Goal: Navigation & Orientation: Find specific page/section

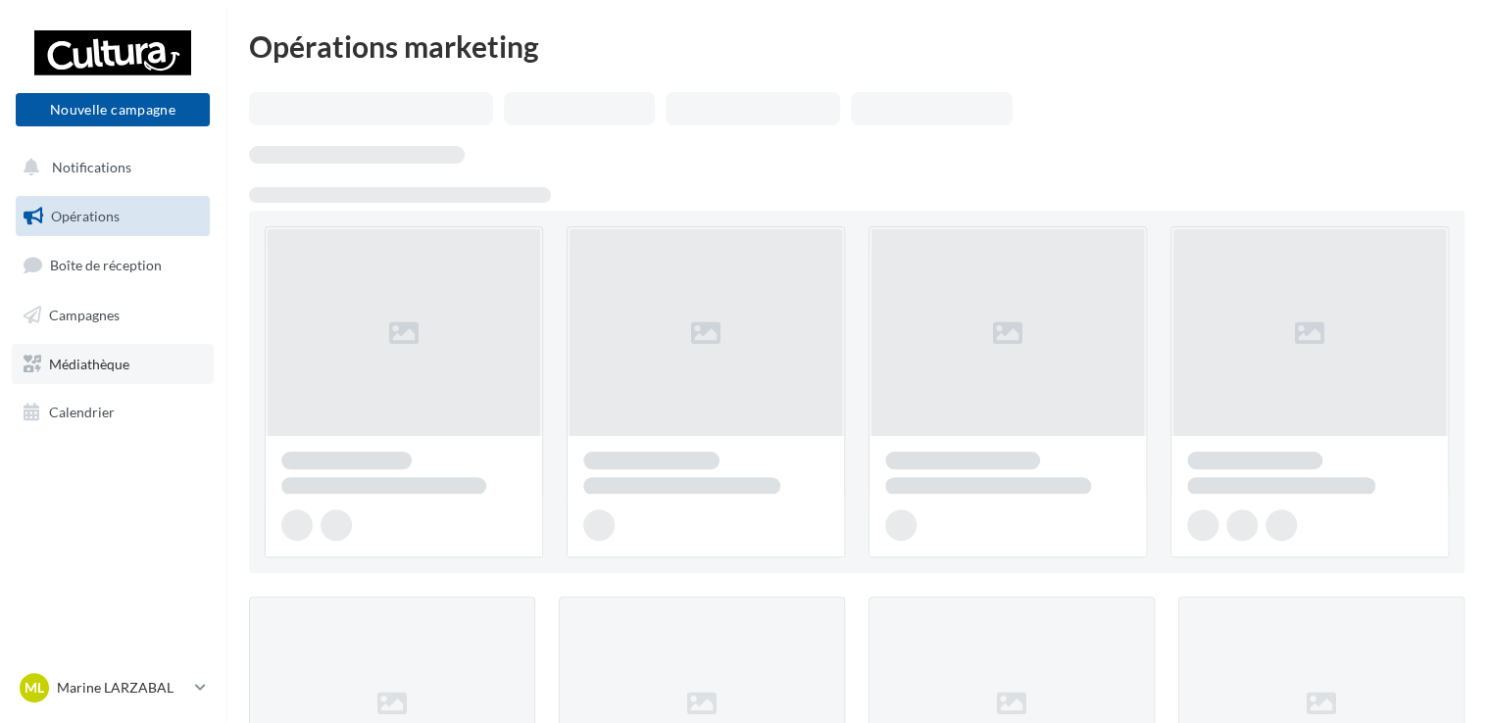
click at [85, 368] on span "Médiathèque" at bounding box center [89, 363] width 80 height 17
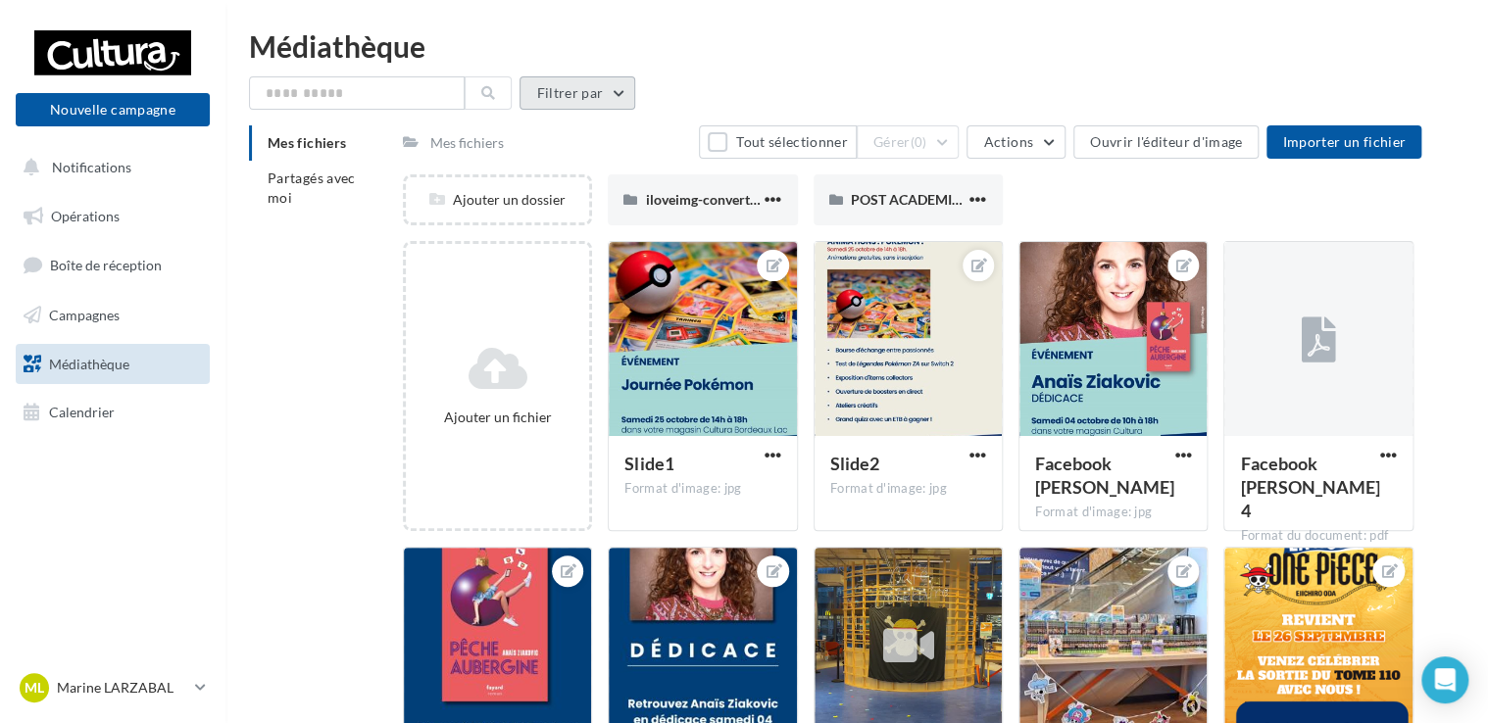
click at [611, 82] on button "Filtrer par" at bounding box center [578, 92] width 116 height 33
click at [306, 187] on li "Partagés avec moi" at bounding box center [318, 188] width 138 height 55
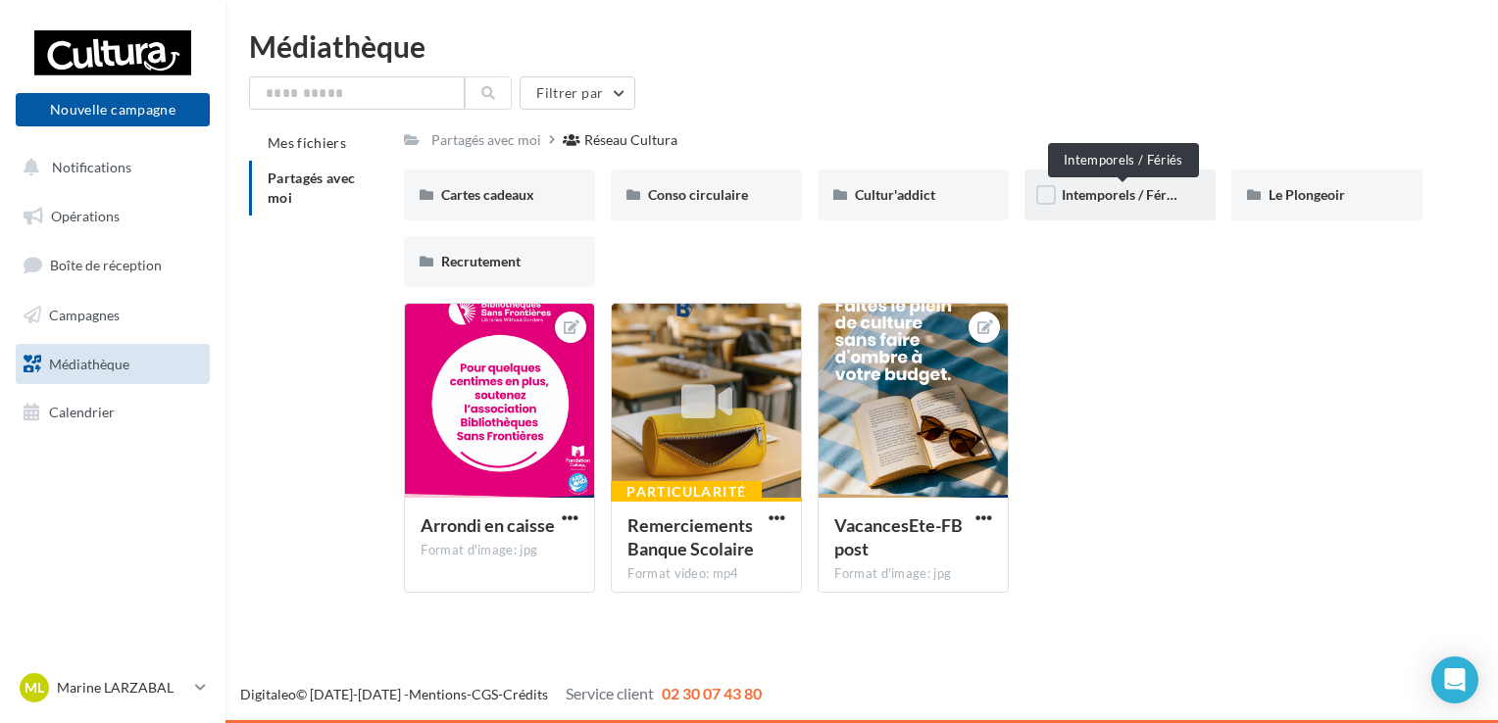
click at [1070, 188] on span "Intemporels / Fériés" at bounding box center [1123, 194] width 122 height 17
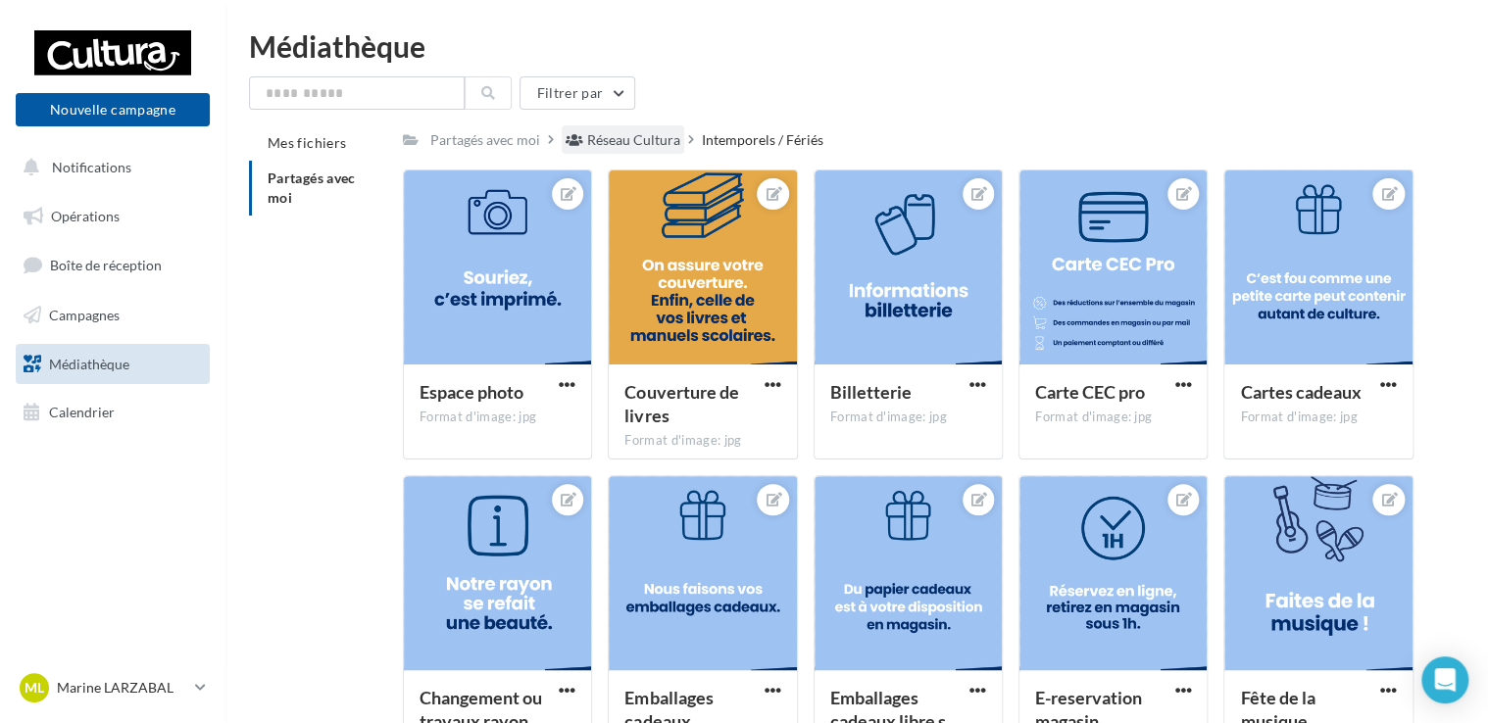
click at [614, 138] on div "Réseau Cultura" at bounding box center [633, 140] width 93 height 20
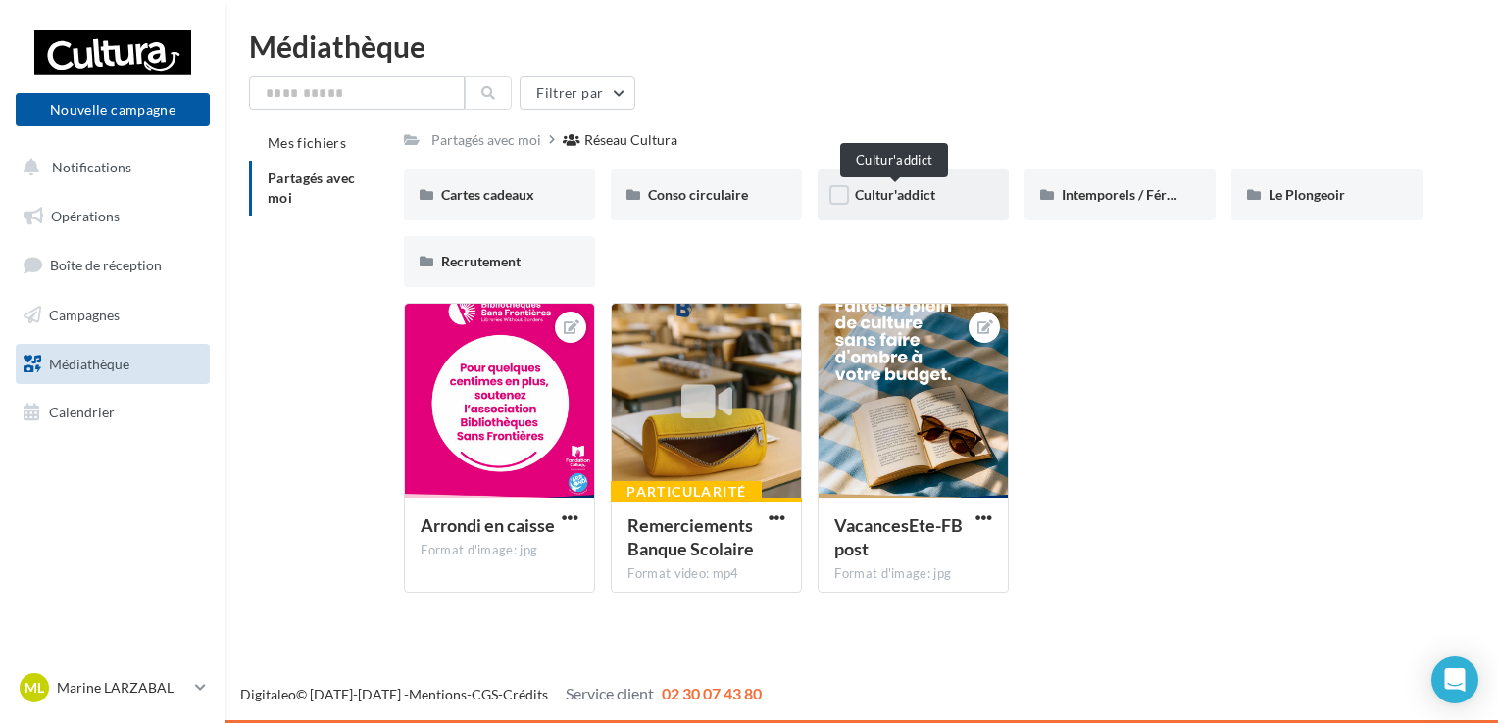
click at [916, 192] on span "Cultur'addict" at bounding box center [895, 194] width 80 height 17
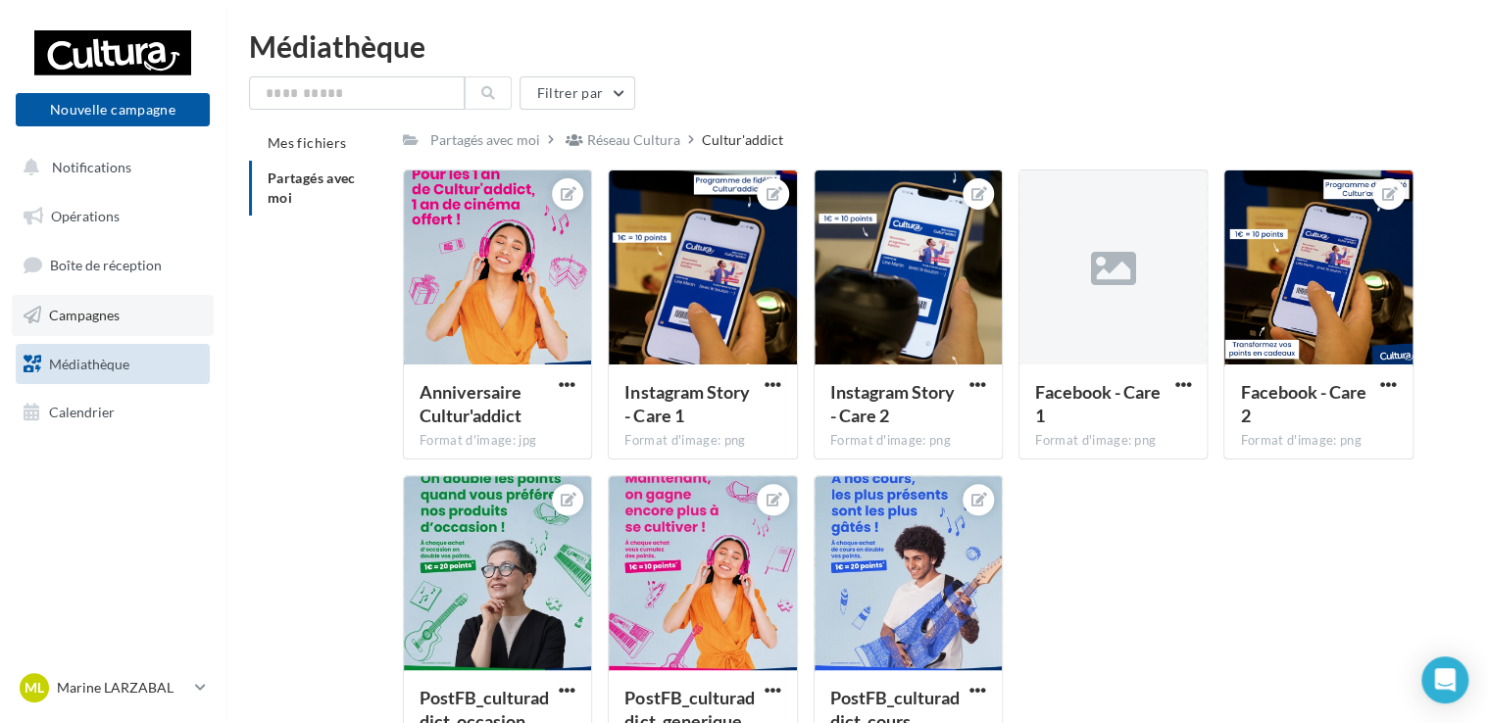
click at [78, 320] on span "Campagnes" at bounding box center [84, 315] width 71 height 17
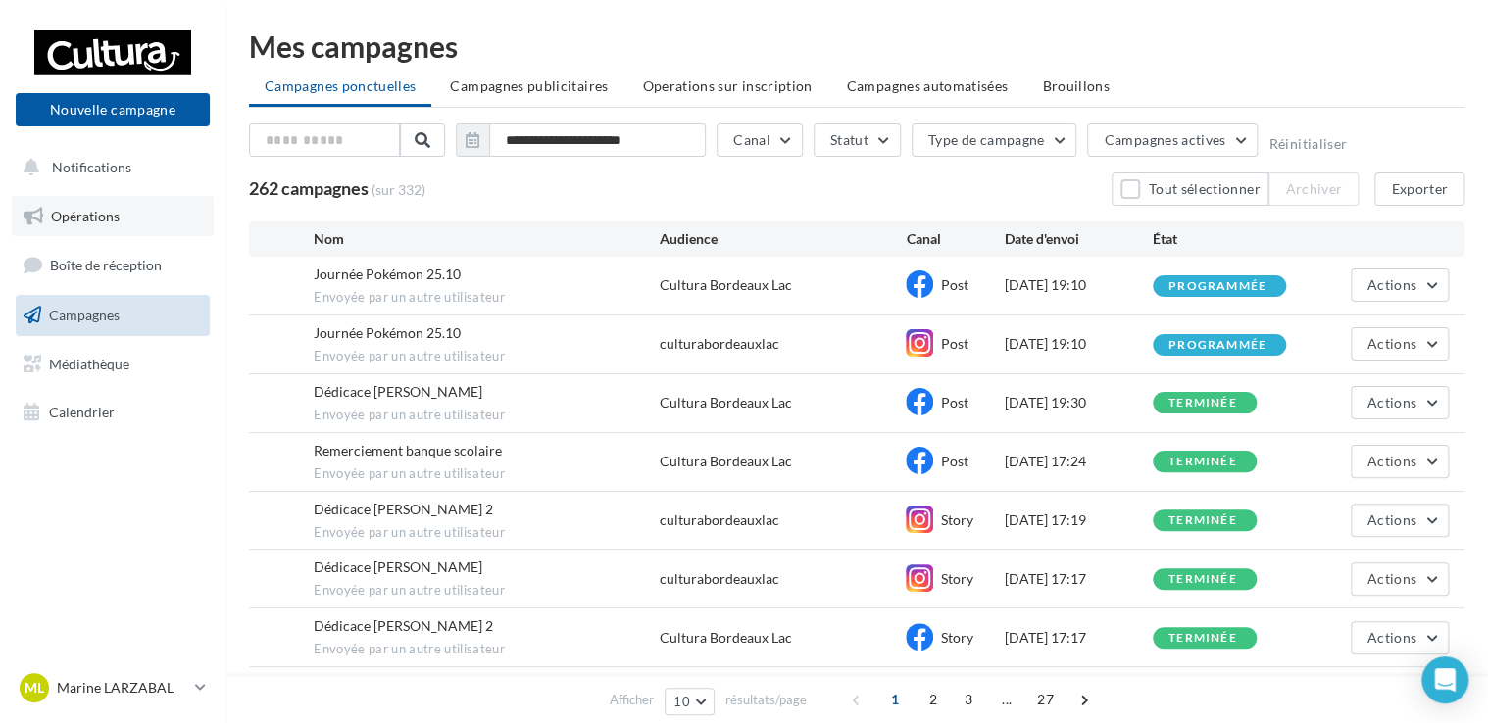
click at [104, 225] on link "Opérations" at bounding box center [113, 216] width 202 height 41
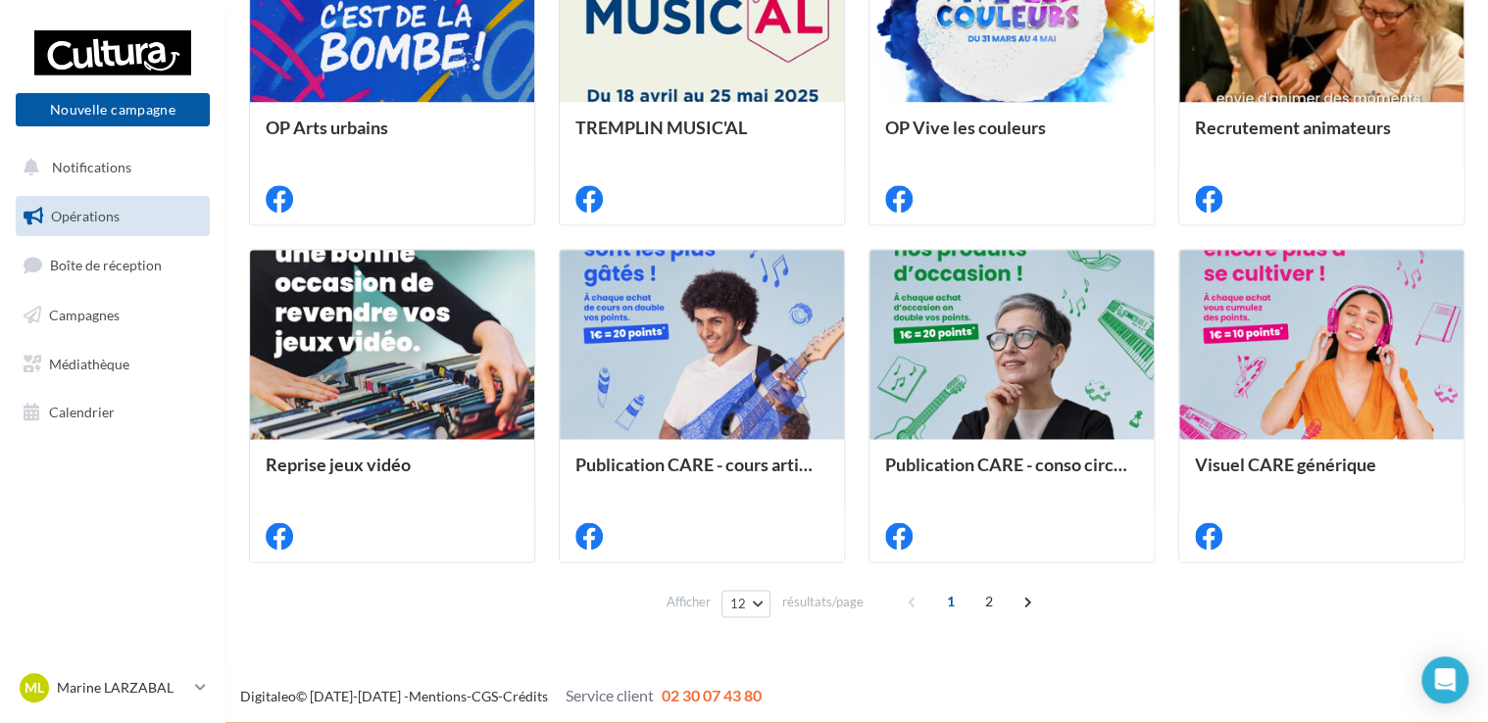
scroll to position [994, 0]
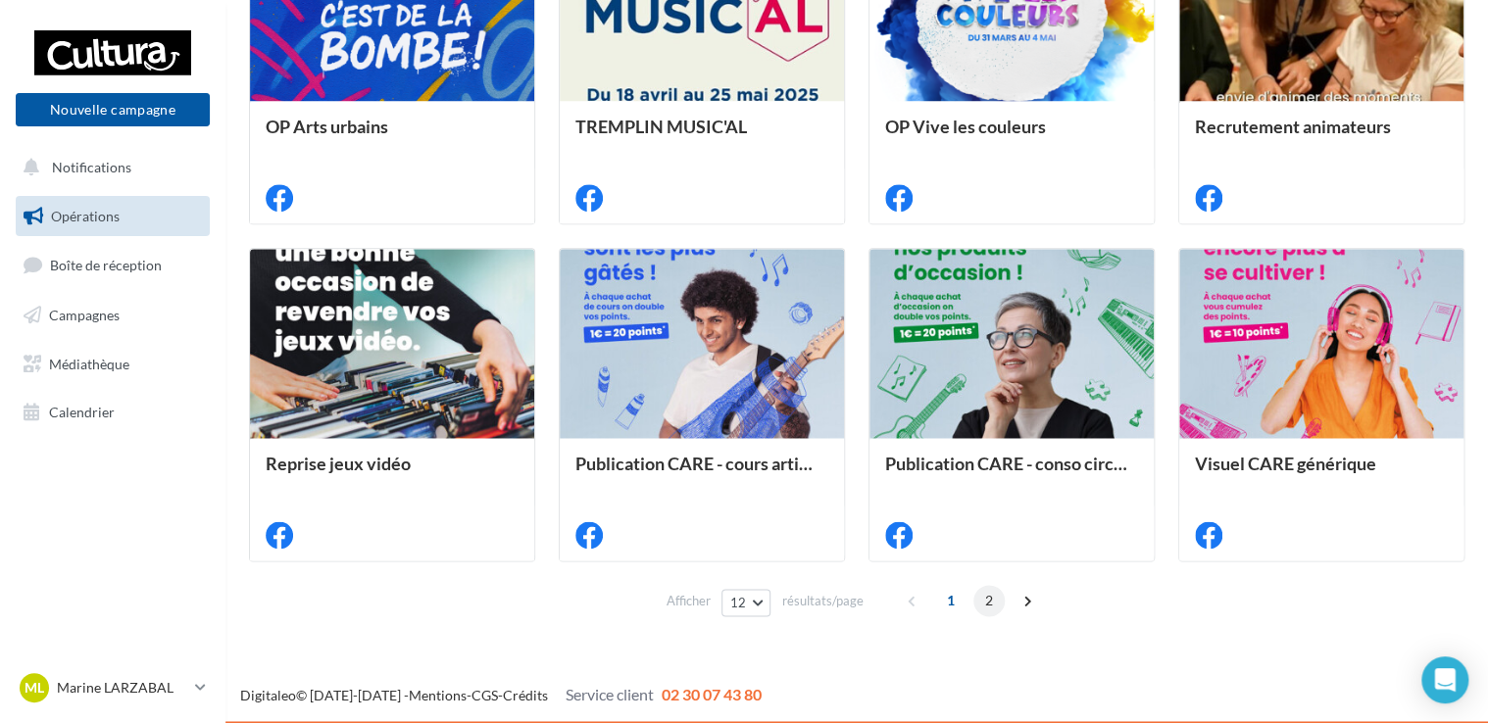
click at [986, 602] on span "2" at bounding box center [988, 600] width 31 height 31
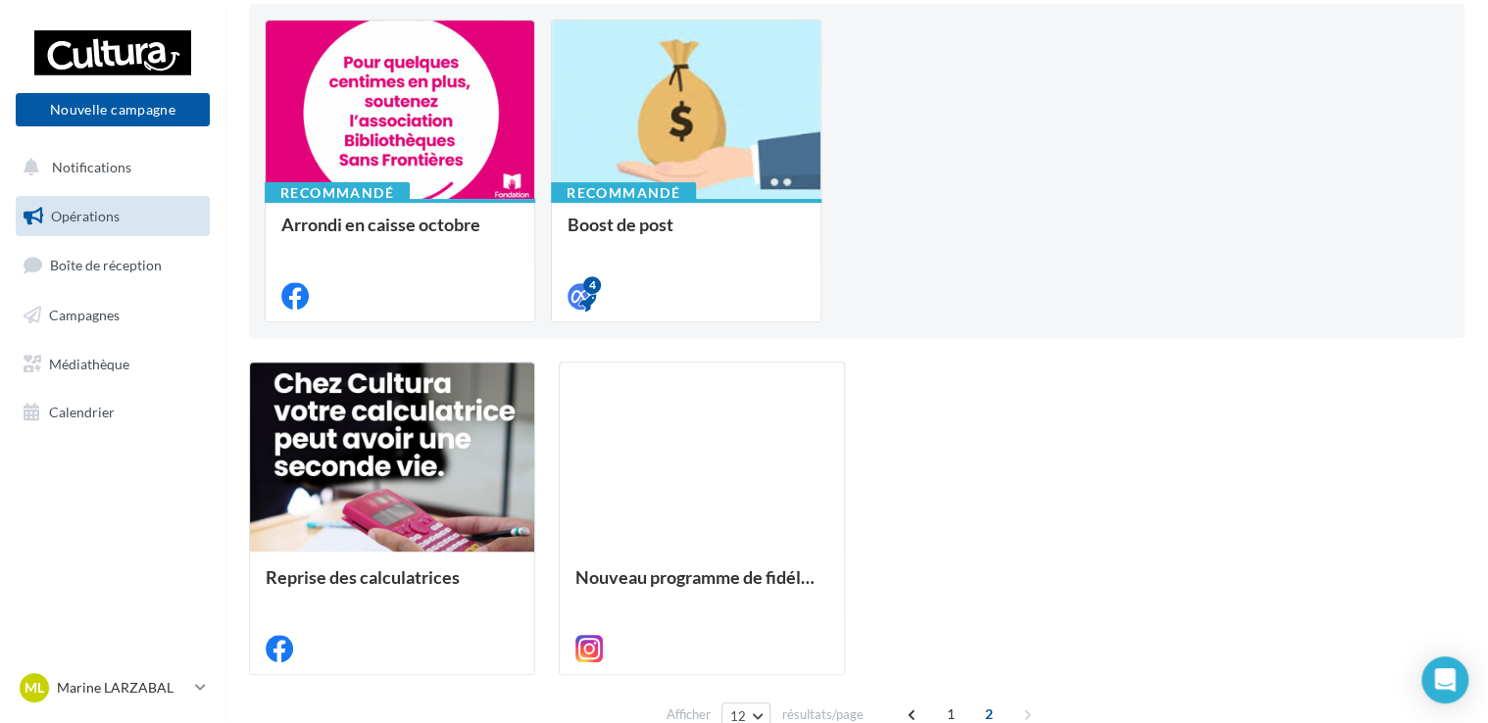
scroll to position [320, 0]
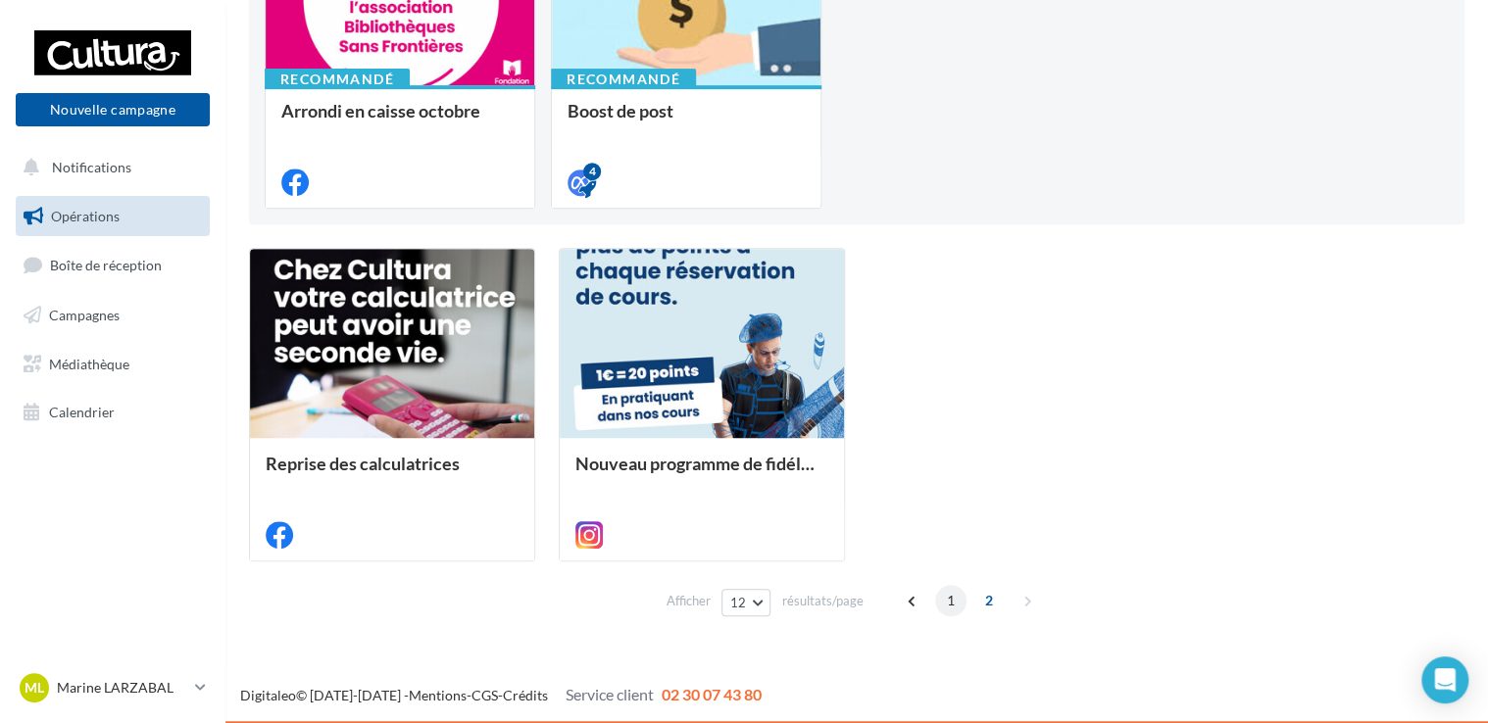
click at [949, 602] on span "1" at bounding box center [950, 600] width 31 height 31
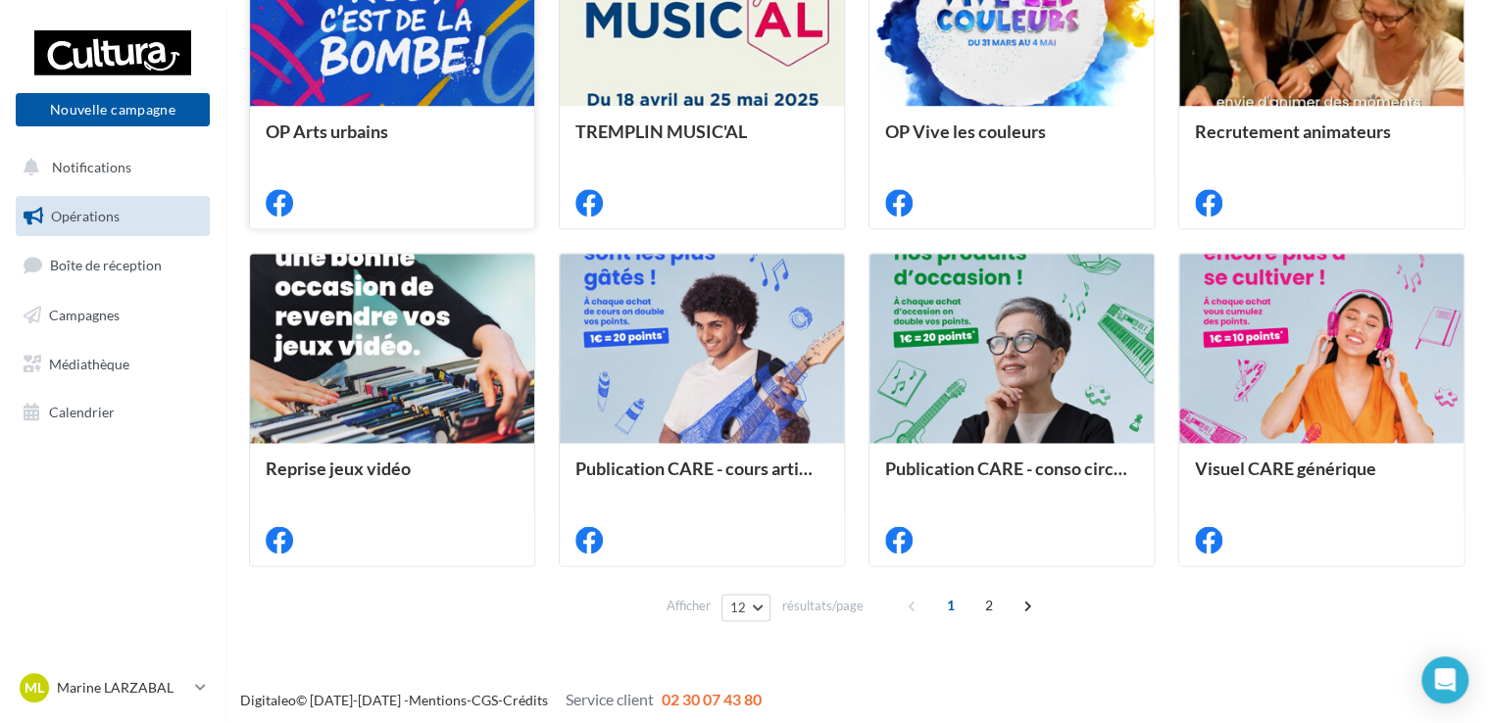
scroll to position [994, 0]
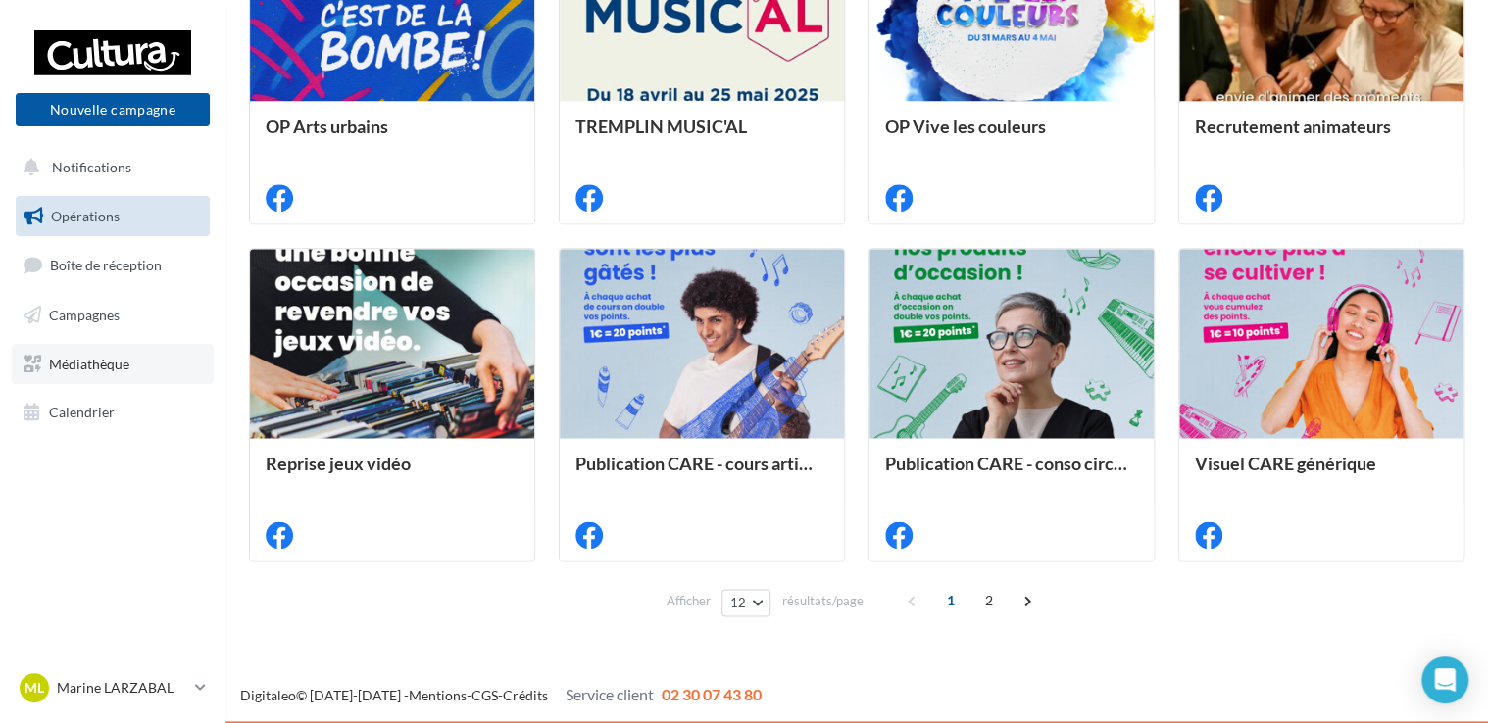
click at [83, 367] on span "Médiathèque" at bounding box center [89, 363] width 80 height 17
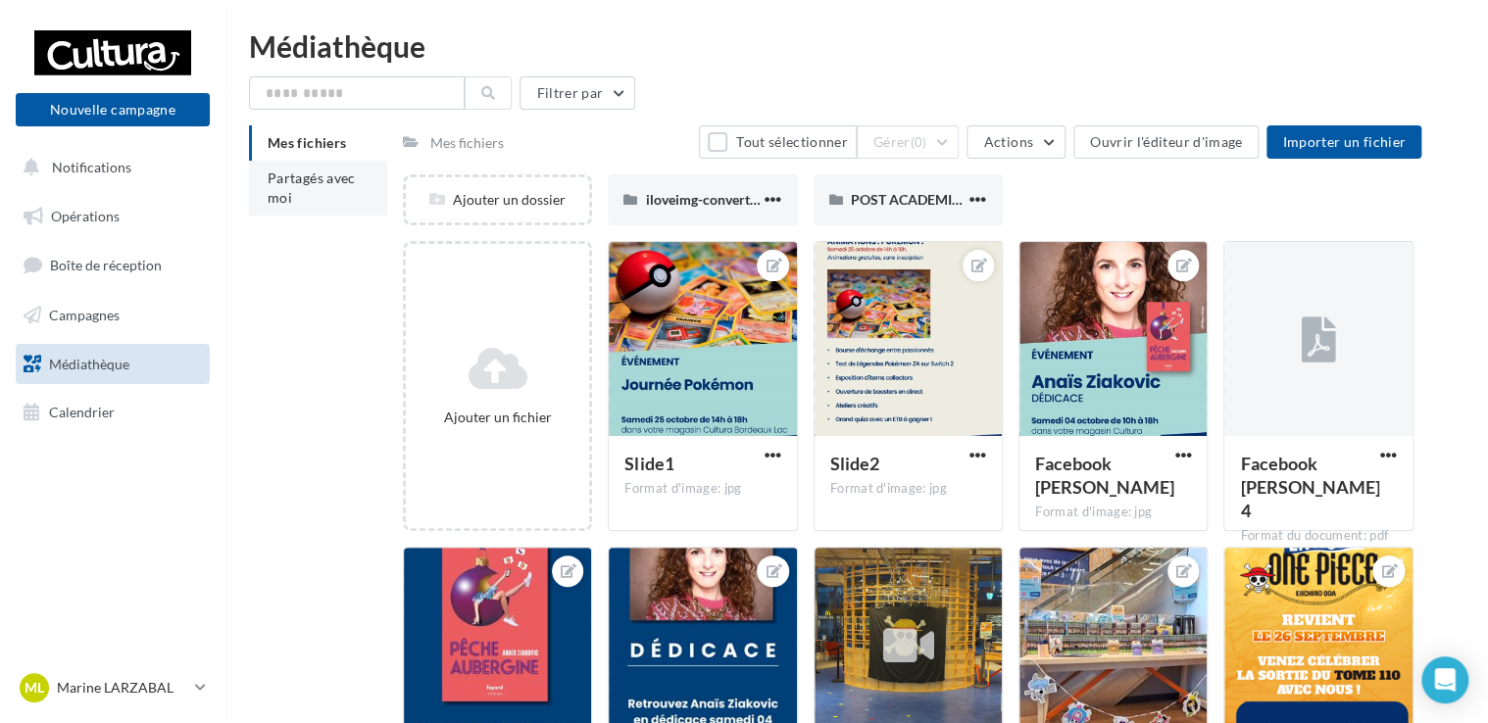
click at [317, 187] on li "Partagés avec moi" at bounding box center [318, 188] width 138 height 55
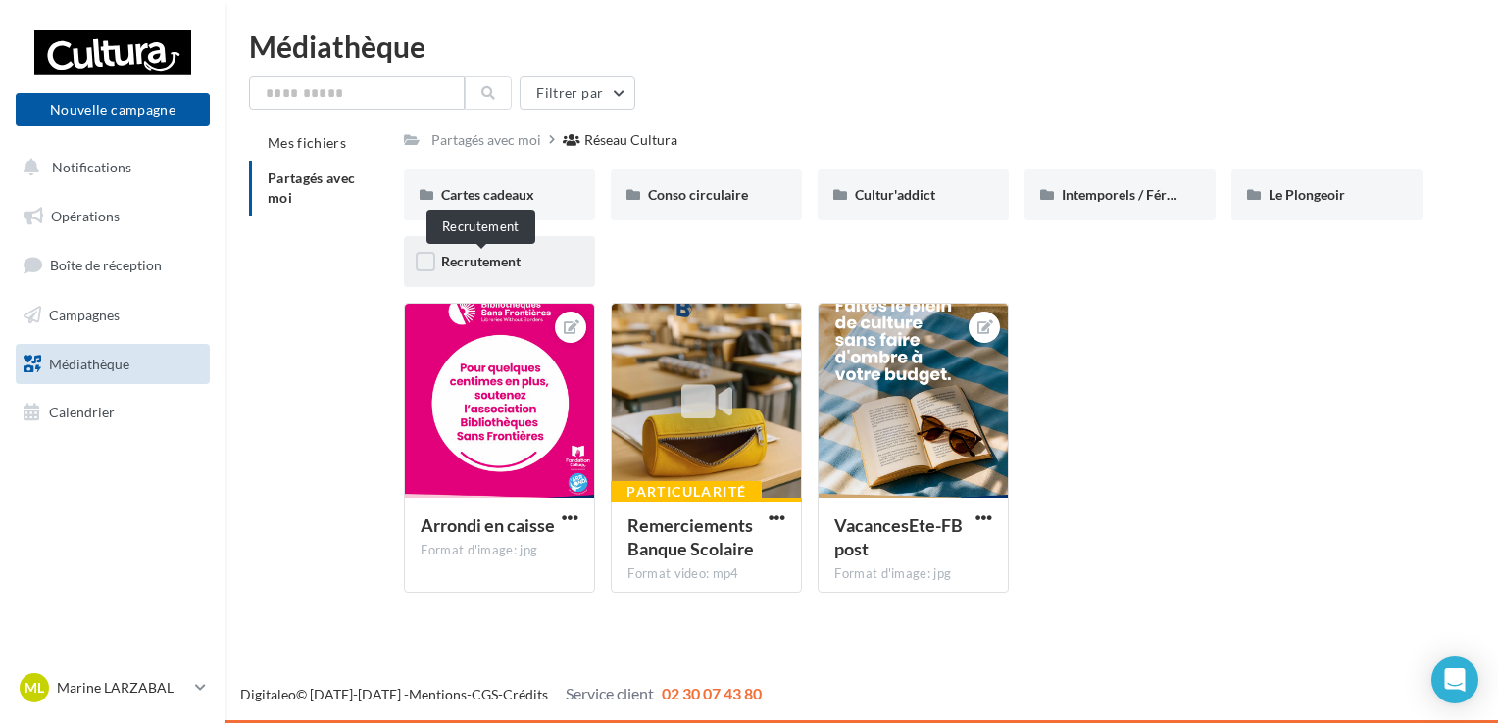
click at [515, 265] on span "Recrutement" at bounding box center [480, 261] width 79 height 17
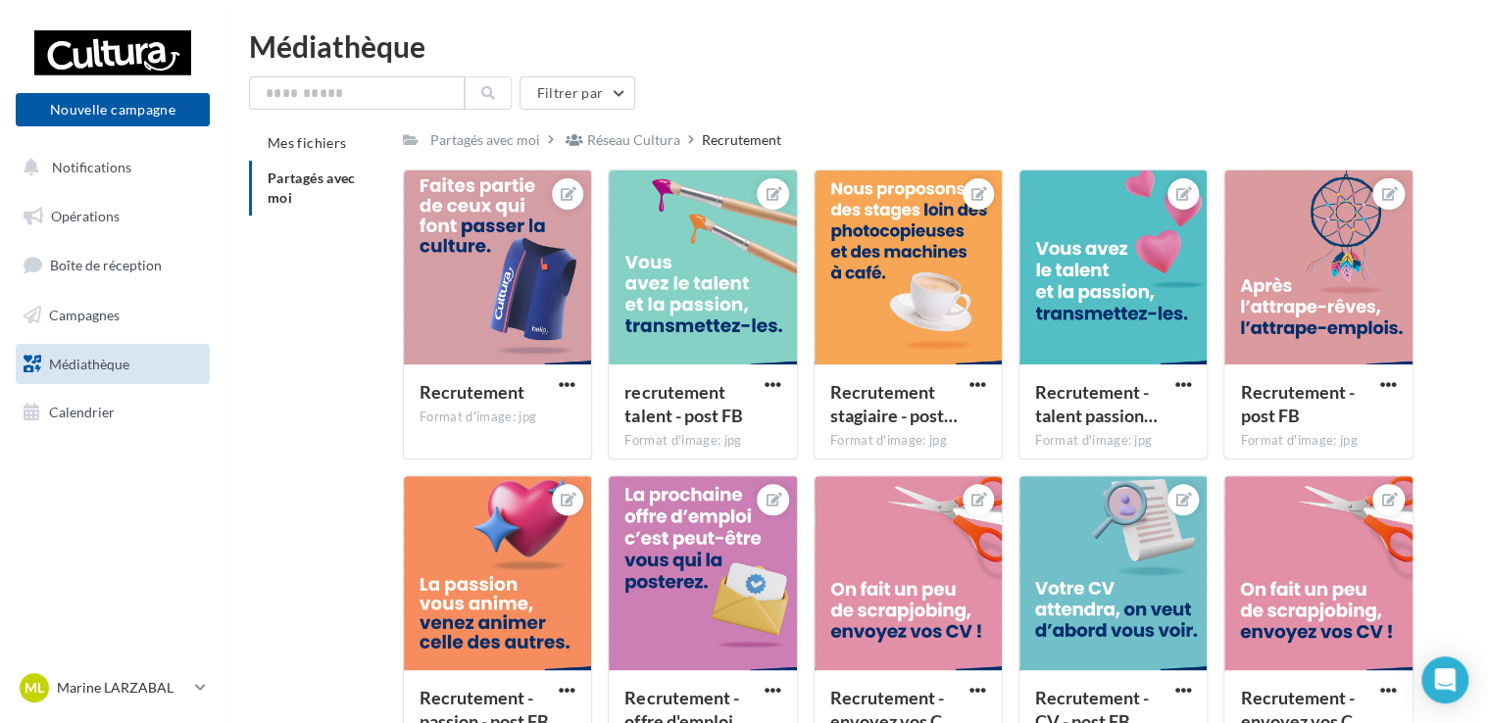
click at [310, 188] on li "Partagés avec moi" at bounding box center [318, 188] width 138 height 55
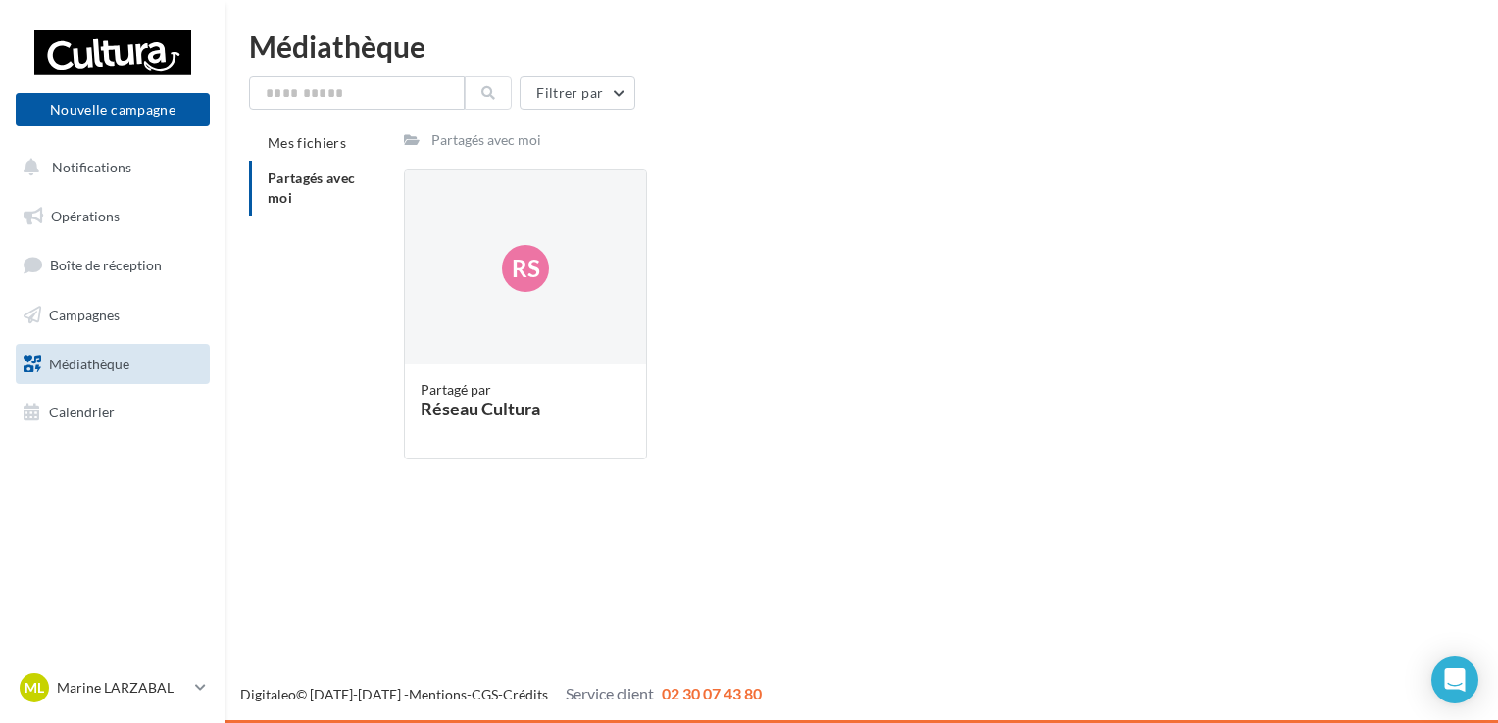
click at [279, 188] on li "Partagés avec moi" at bounding box center [318, 188] width 139 height 55
click at [435, 205] on div "Rs" at bounding box center [525, 269] width 241 height 196
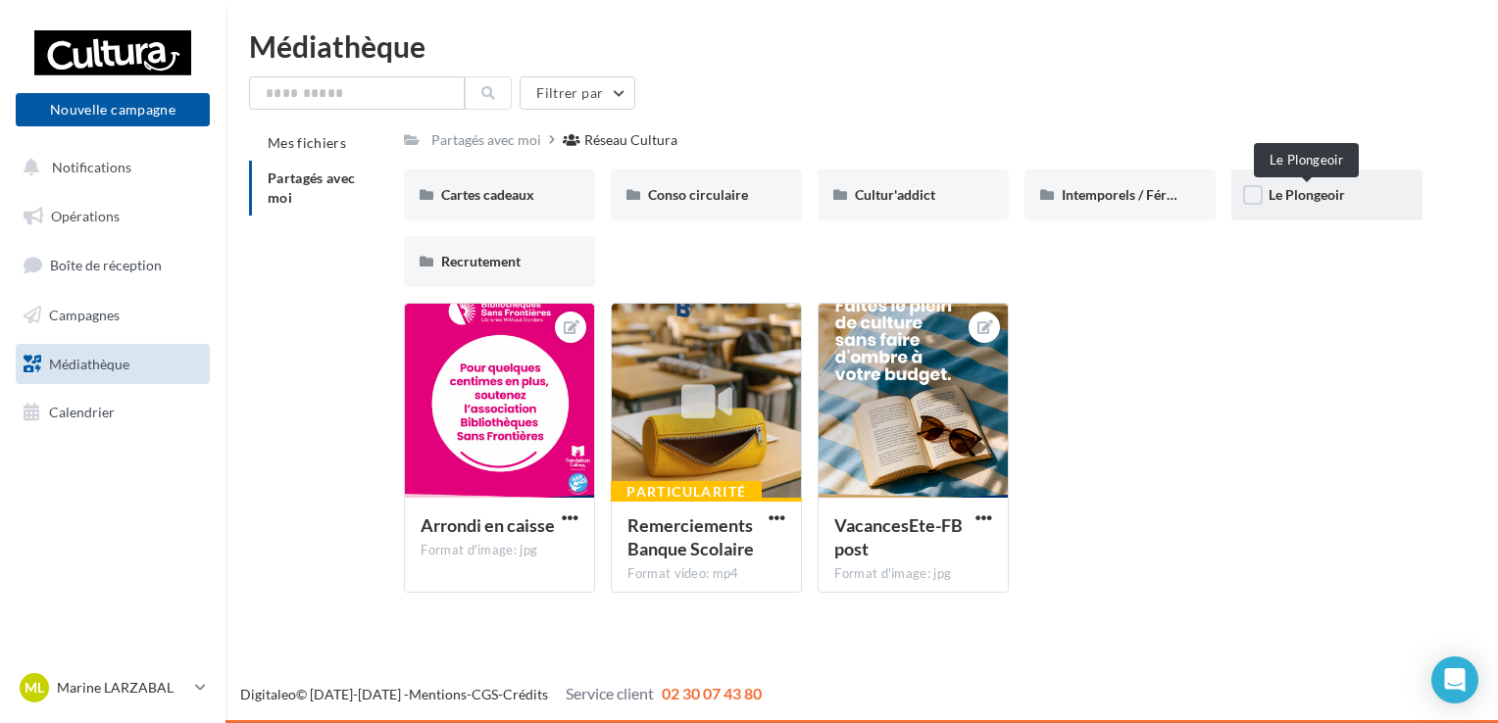
click at [1314, 196] on span "Le Plongeoir" at bounding box center [1307, 194] width 76 height 17
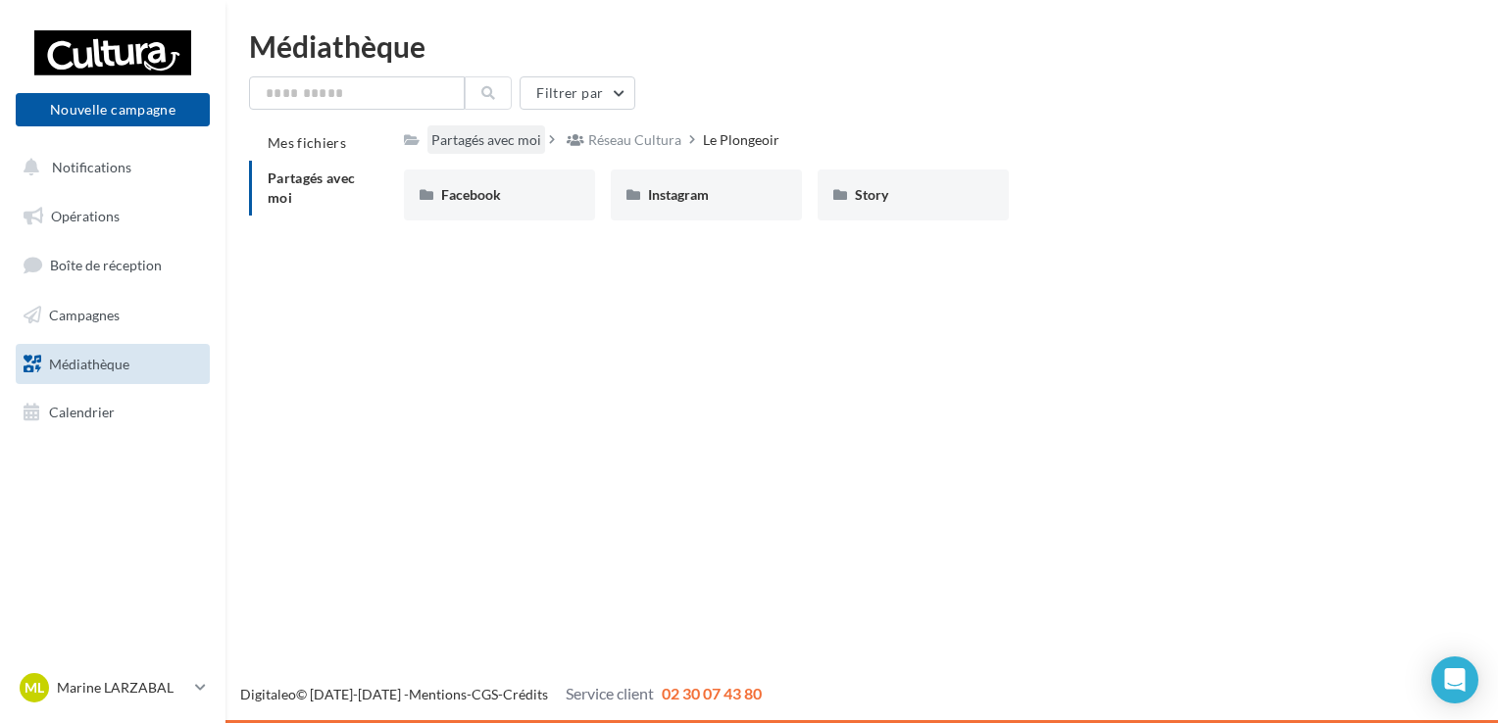
click at [459, 136] on div "Partagés avec moi" at bounding box center [486, 140] width 110 height 20
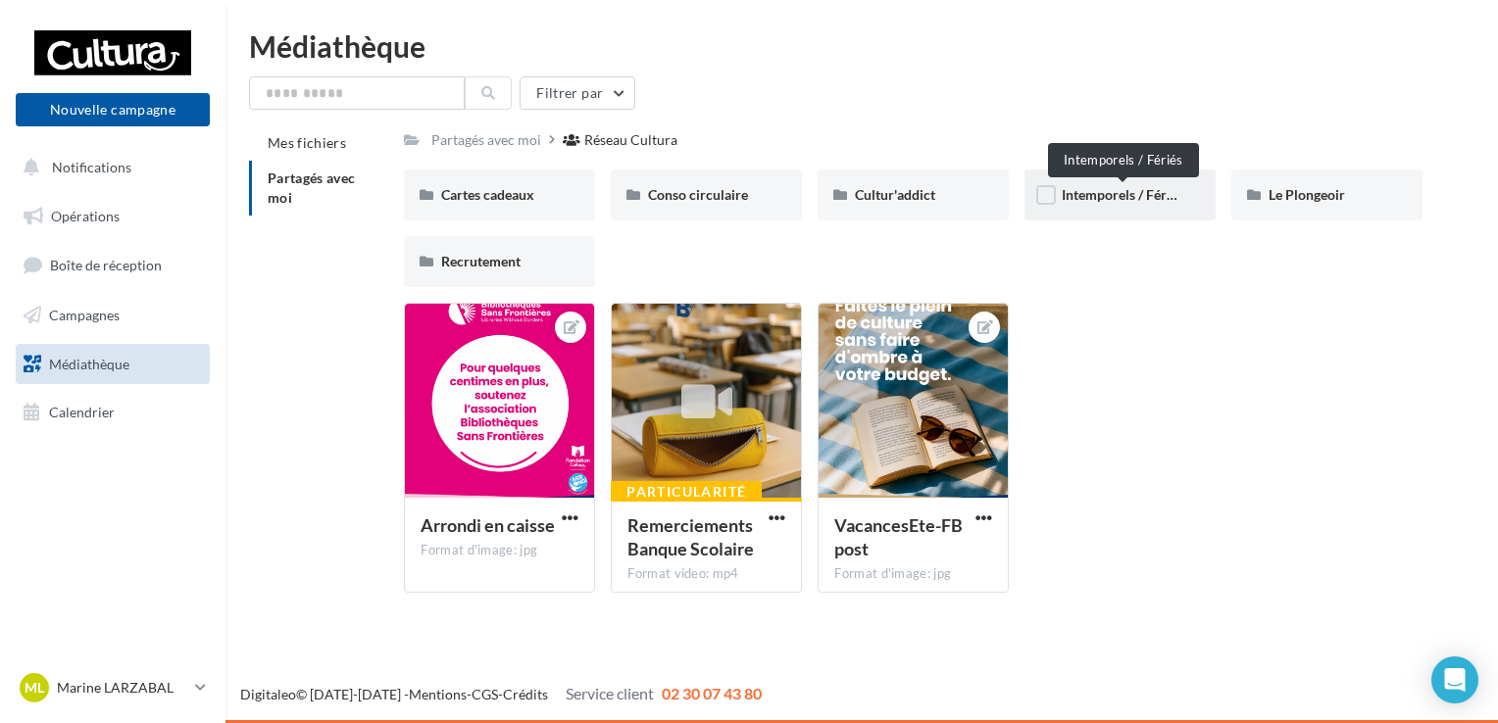
click at [1111, 190] on span "Intemporels / Fériés" at bounding box center [1123, 194] width 122 height 17
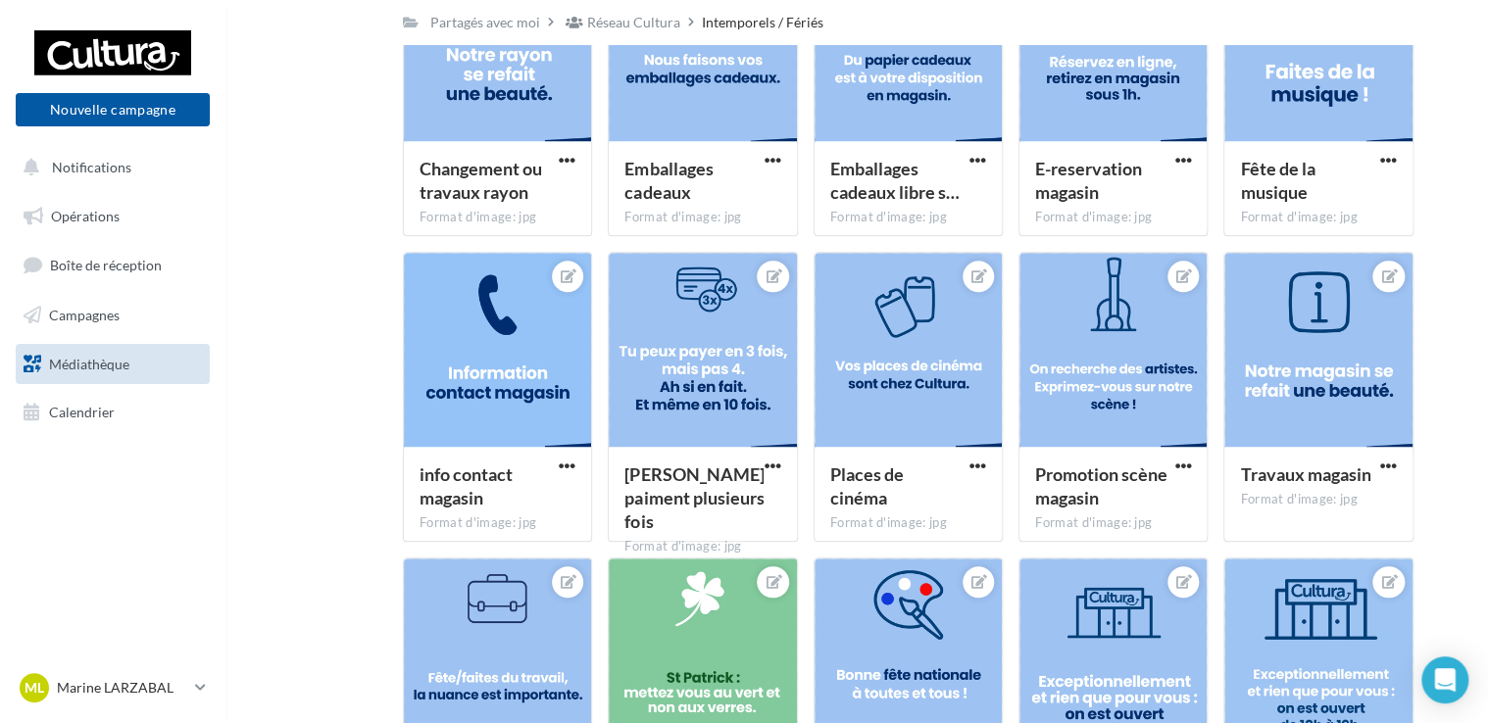
scroll to position [333, 0]
